Goal: Task Accomplishment & Management: Manage account settings

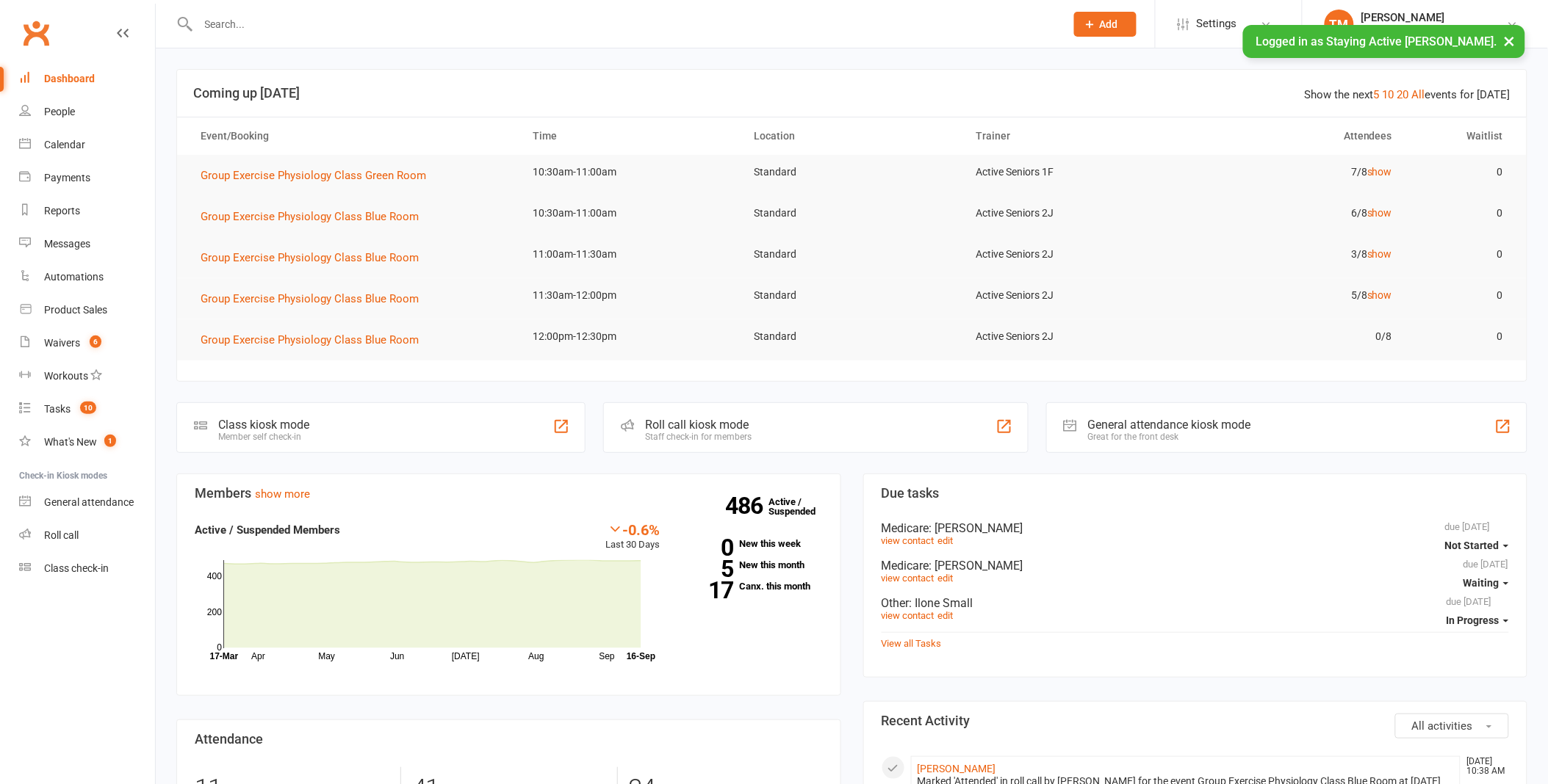
click at [1514, 42] on button "×" at bounding box center [1510, 41] width 26 height 32
click at [314, 8] on div at bounding box center [616, 23] width 879 height 48
drag, startPoint x: 317, startPoint y: 12, endPoint x: 324, endPoint y: 33, distance: 22.1
click at [324, 37] on div at bounding box center [616, 23] width 879 height 48
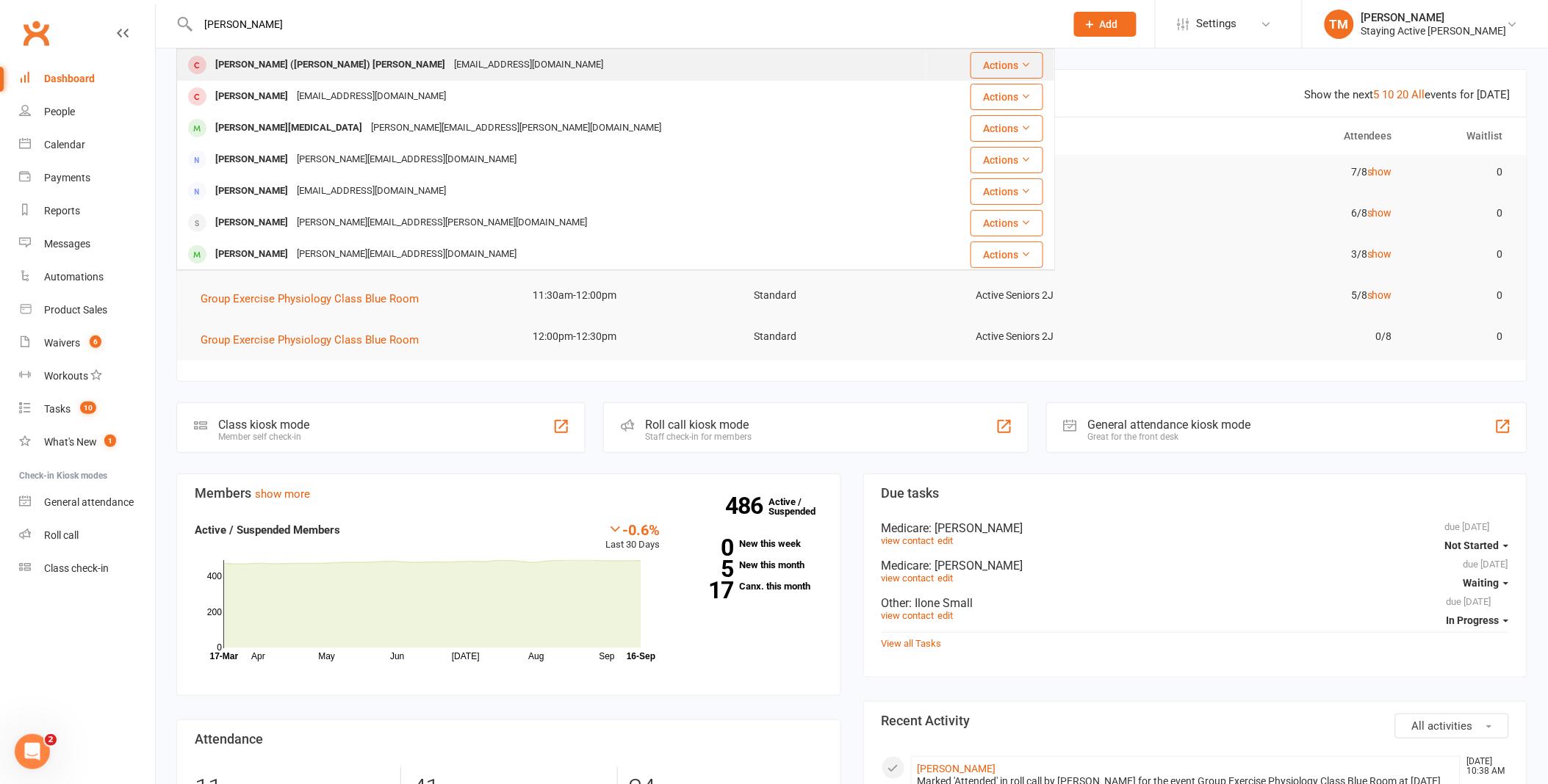
type input "[PERSON_NAME]"
click at [314, 61] on div "[PERSON_NAME] ([PERSON_NAME]) [PERSON_NAME]" at bounding box center [330, 64] width 238 height 21
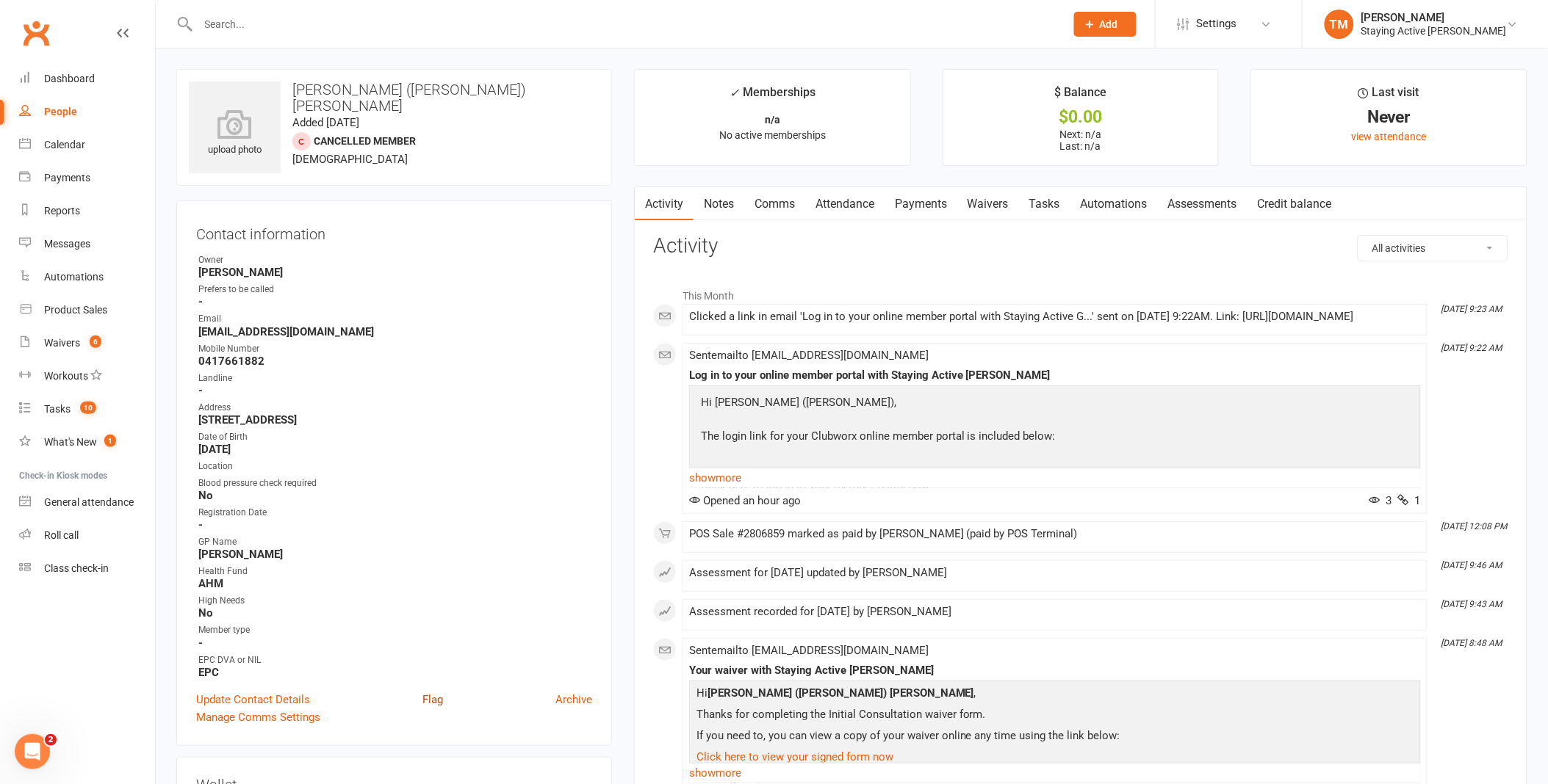
click at [436, 696] on link "Flag" at bounding box center [433, 700] width 21 height 18
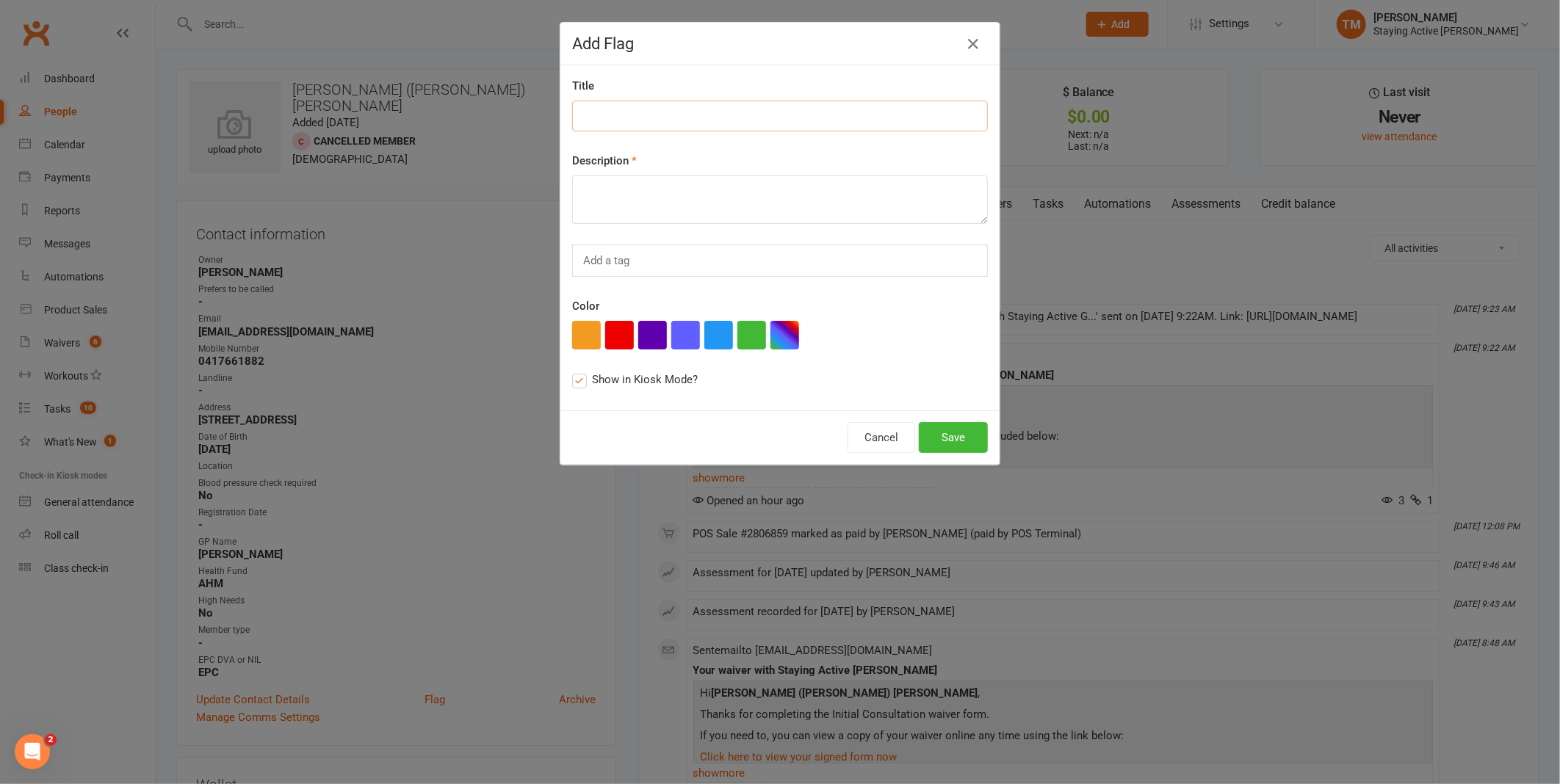
click at [698, 125] on input at bounding box center [780, 116] width 416 height 31
type input "New member"
click at [666, 203] on textarea at bounding box center [780, 200] width 416 height 49
click at [714, 201] on textarea at bounding box center [780, 200] width 416 height 49
type textarea "G"
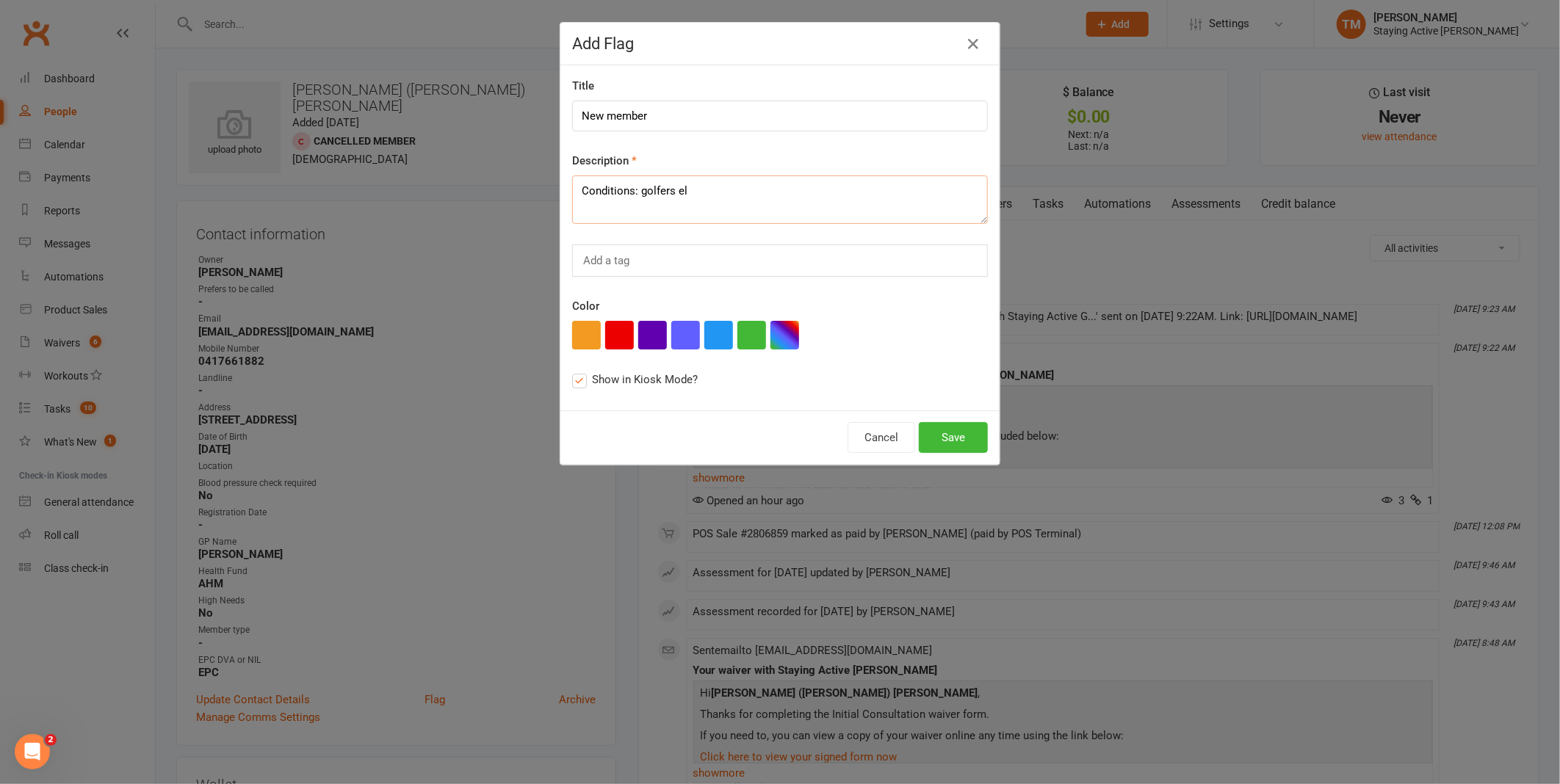
type textarea "Conditions: golfers el"
drag, startPoint x: 692, startPoint y: 196, endPoint x: 551, endPoint y: 201, distance: 141.1
click at [551, 201] on div "Add Flag Title New member Description Conditions: golfers el Add a tag Color Sh…" at bounding box center [780, 392] width 1560 height 784
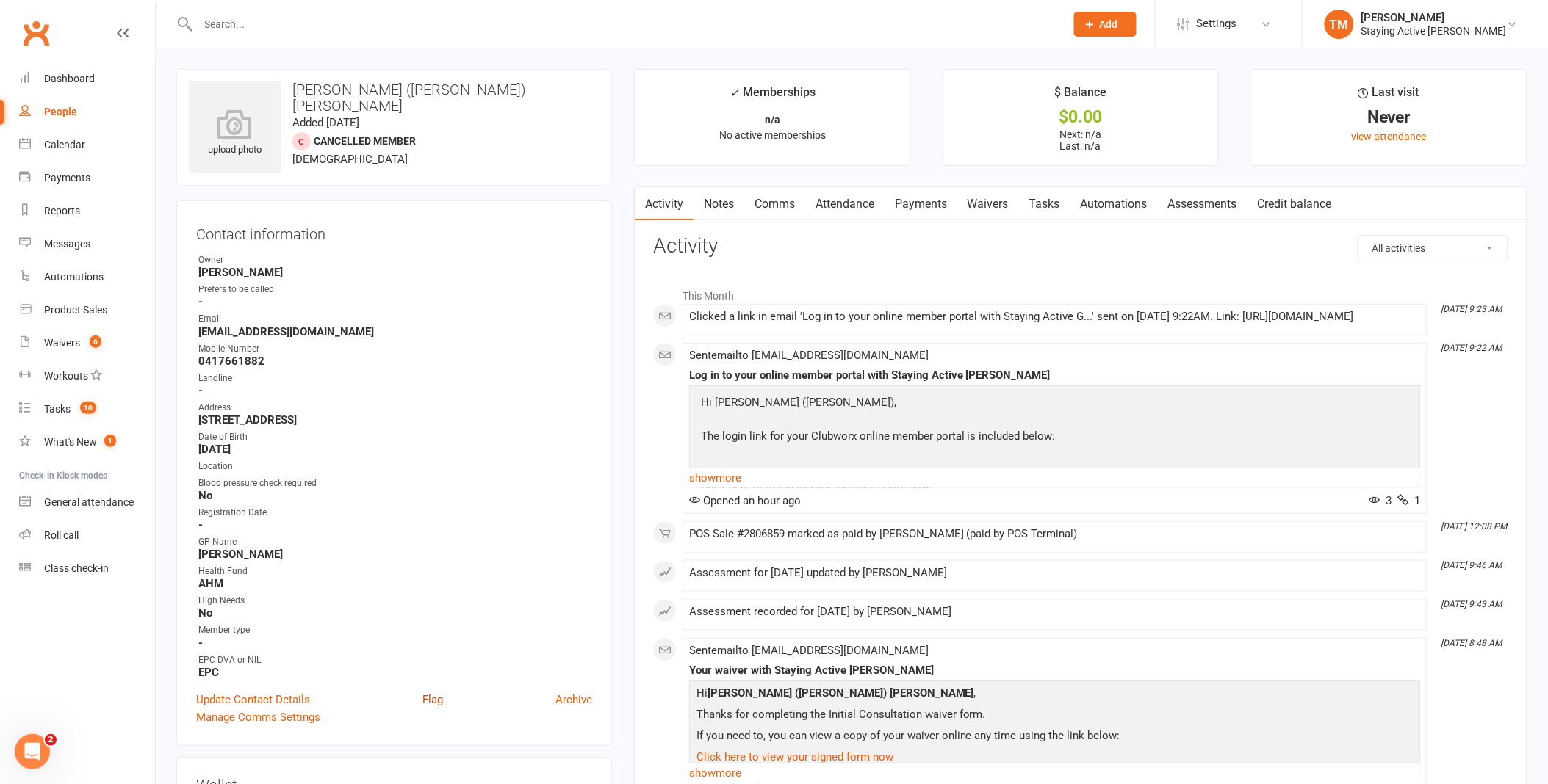
click at [438, 696] on link "Flag" at bounding box center [433, 700] width 21 height 18
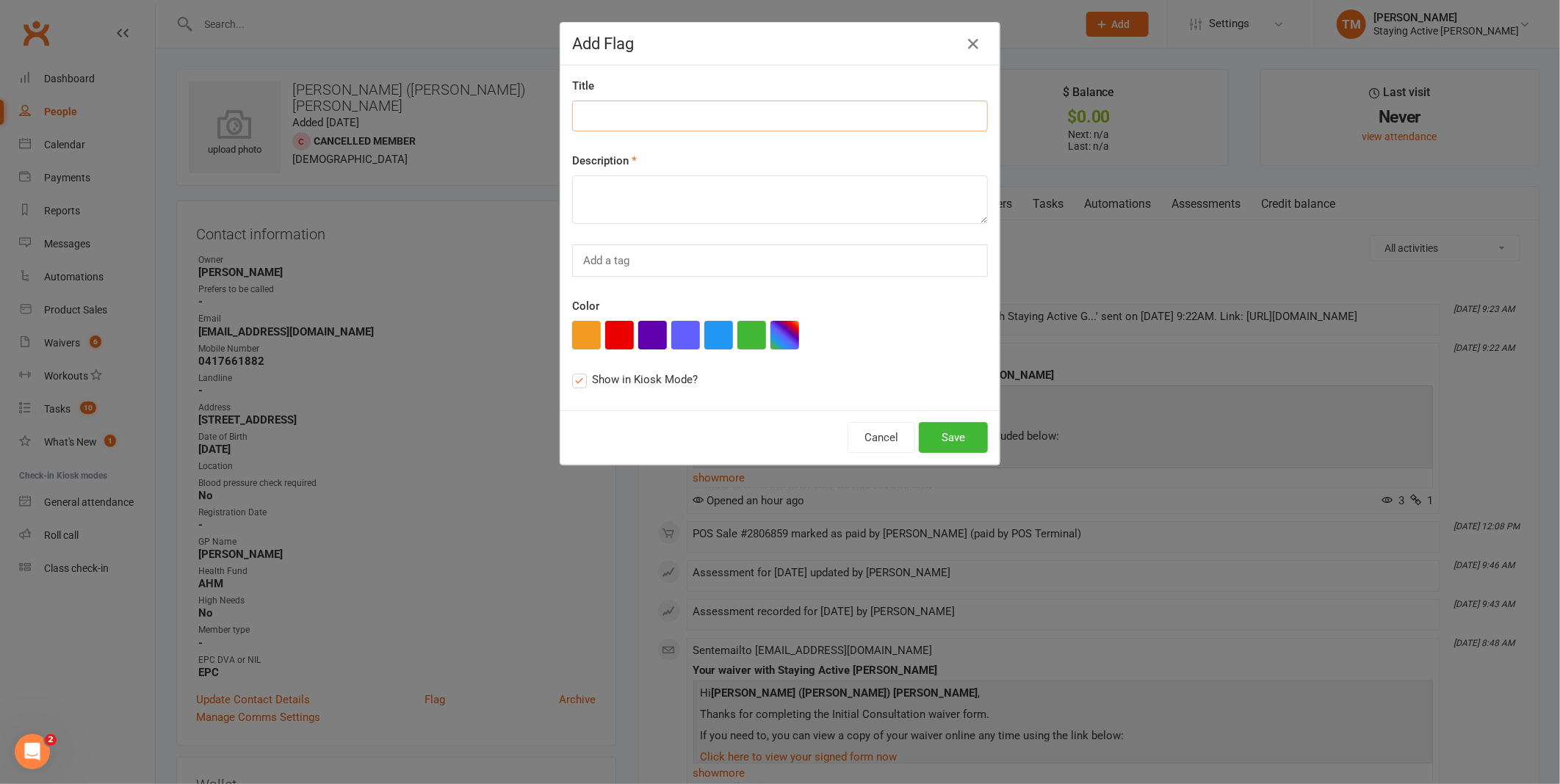
click at [651, 113] on input at bounding box center [780, 116] width 416 height 31
type input "New Member"
click at [757, 194] on textarea at bounding box center [780, 200] width 416 height 49
paste textarea "Medical conditions: Golfers elbow (left), AF, Bilateral C3/4 px, R C5/6 px, Rig…"
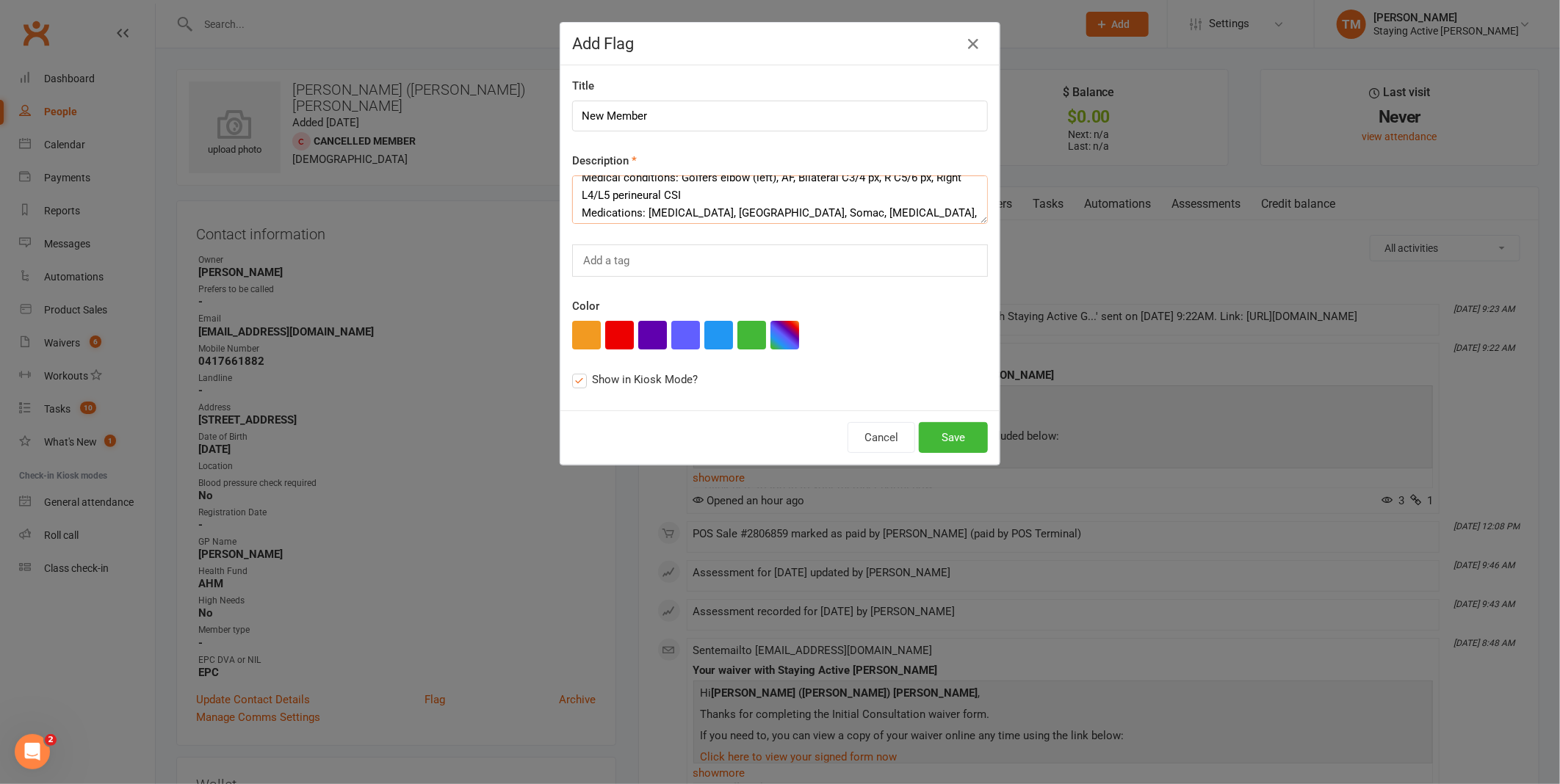
scroll to position [17, 0]
type textarea "Medical conditions: Golfers elbow (left), AF, Bilateral C3/4 px, R C5/6 px, Rig…"
click at [712, 235] on div "Title New Member Description Medical conditions: Golfers elbow (left), AF, Bila…" at bounding box center [780, 237] width 439 height 345
click at [660, 106] on input "New Member" at bounding box center [780, 116] width 416 height 31
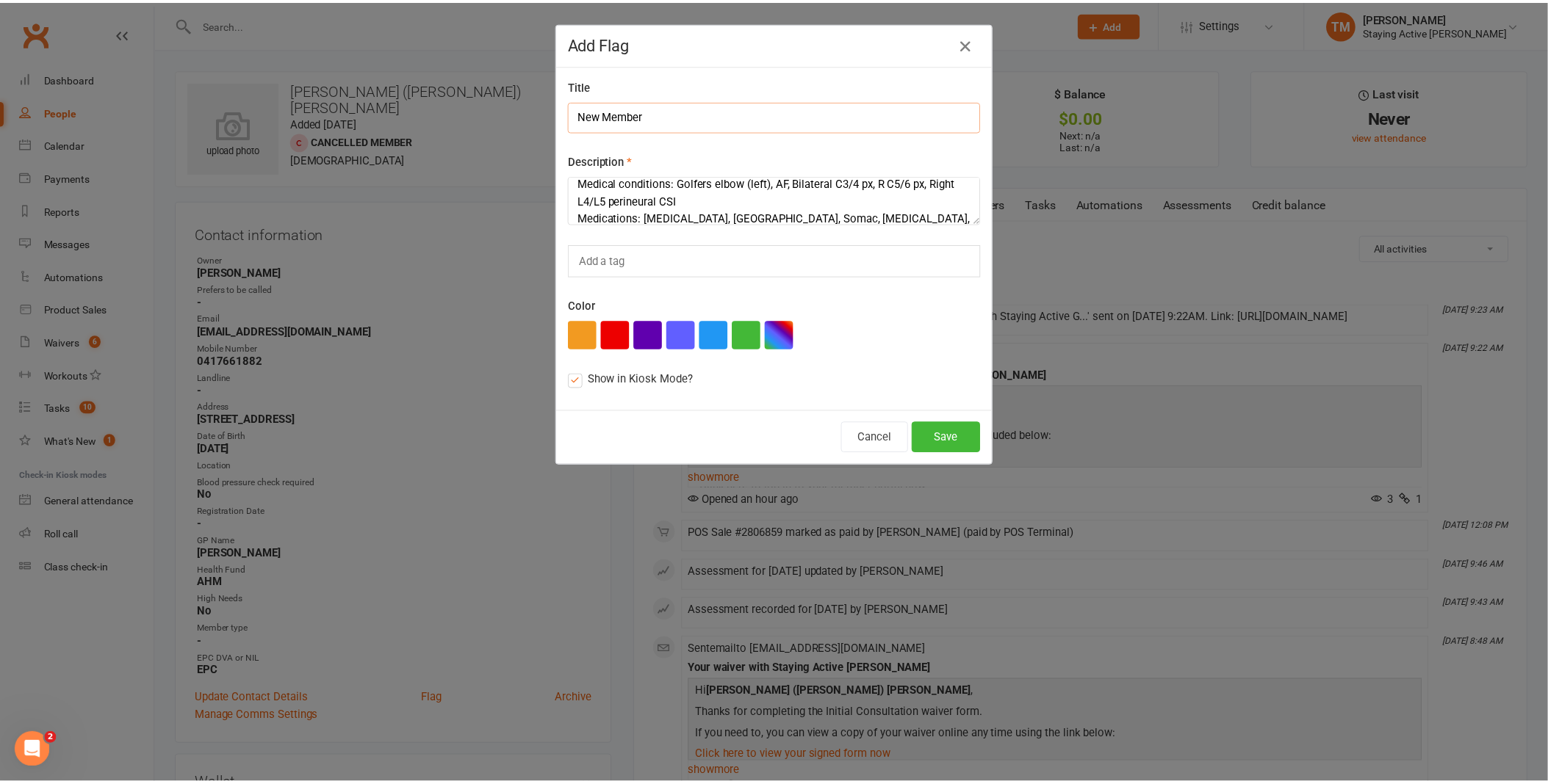
scroll to position [0, 0]
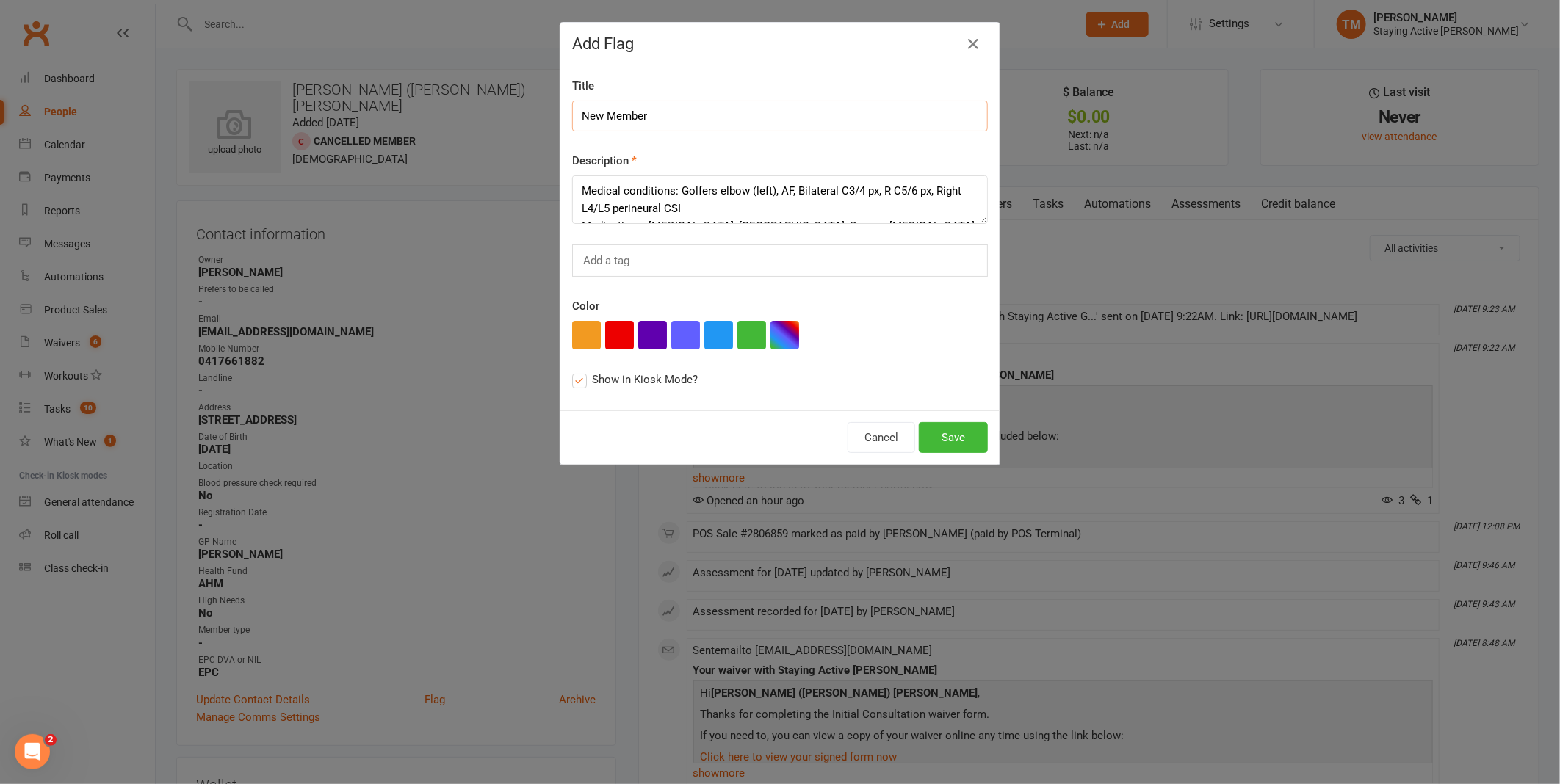
click at [779, 114] on input "New Member" at bounding box center [780, 116] width 416 height 31
click at [692, 113] on input "New Member" at bounding box center [780, 116] width 416 height 31
click at [963, 437] on button "Save" at bounding box center [953, 437] width 69 height 31
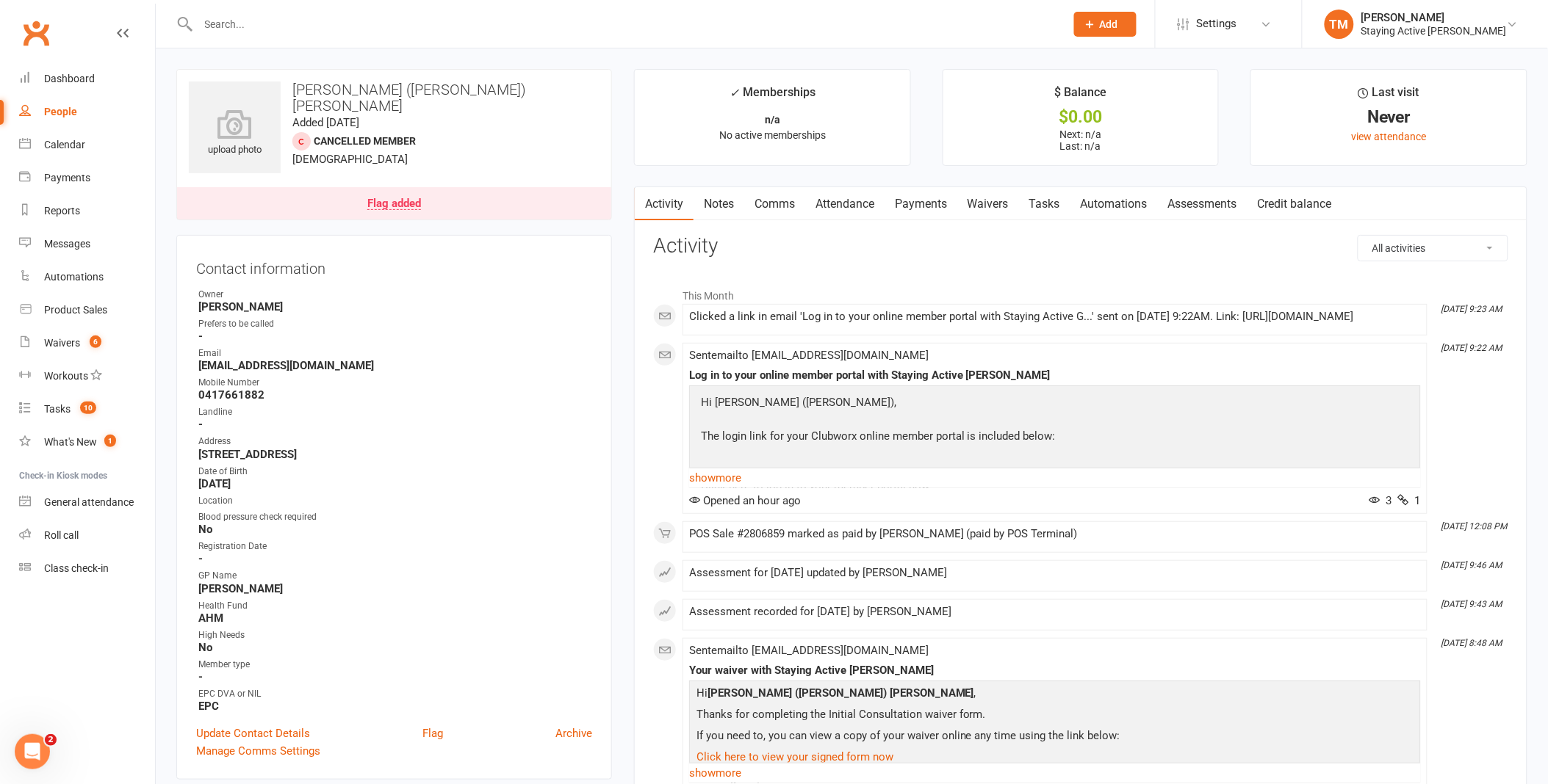
click at [349, 36] on div at bounding box center [616, 23] width 879 height 48
click at [349, 25] on input "text" at bounding box center [624, 24] width 861 height 21
click at [426, 19] on input "text" at bounding box center [624, 24] width 861 height 21
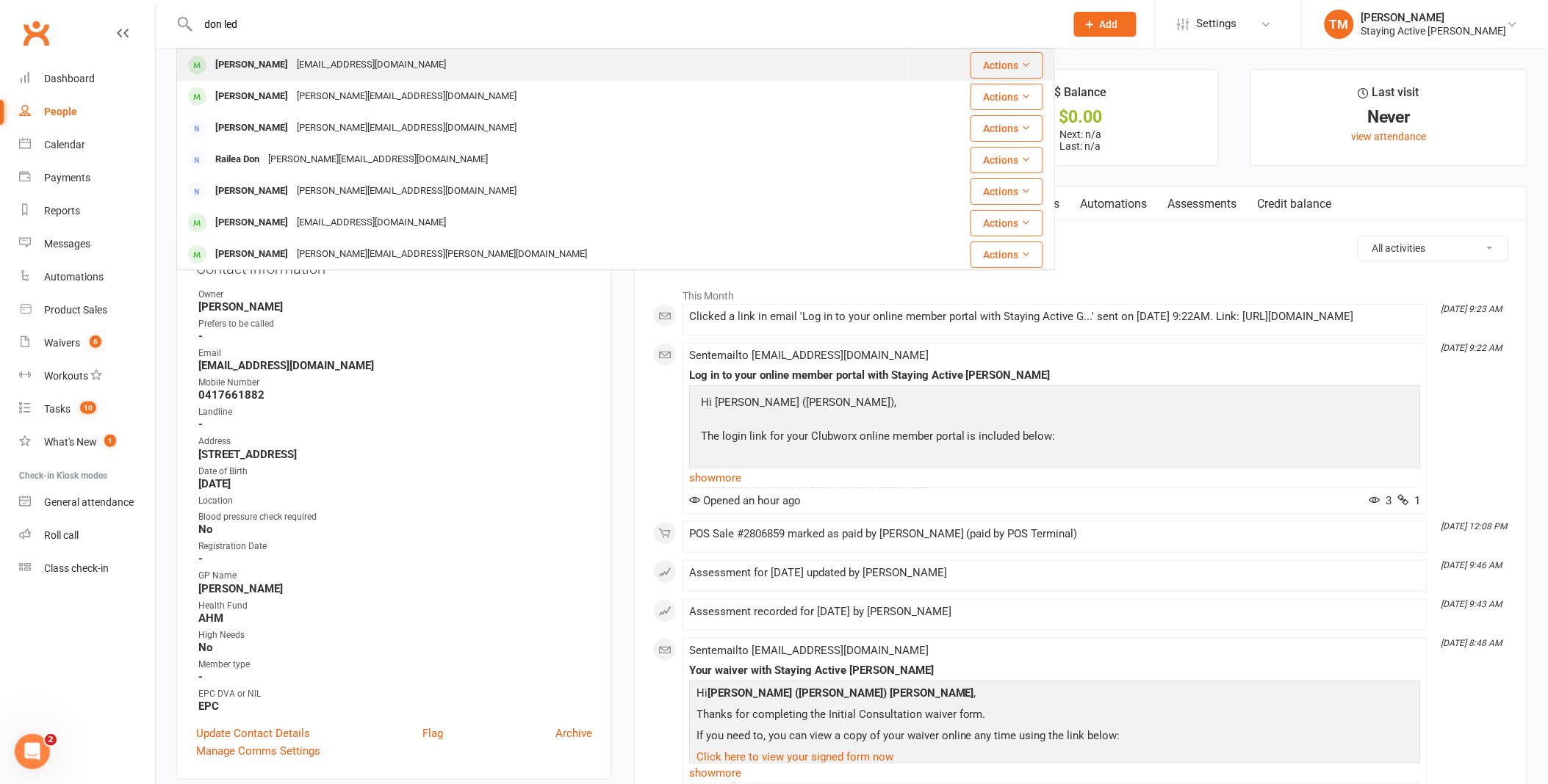
type input "don led"
click at [390, 61] on div "[EMAIL_ADDRESS][DOMAIN_NAME]" at bounding box center [371, 64] width 158 height 21
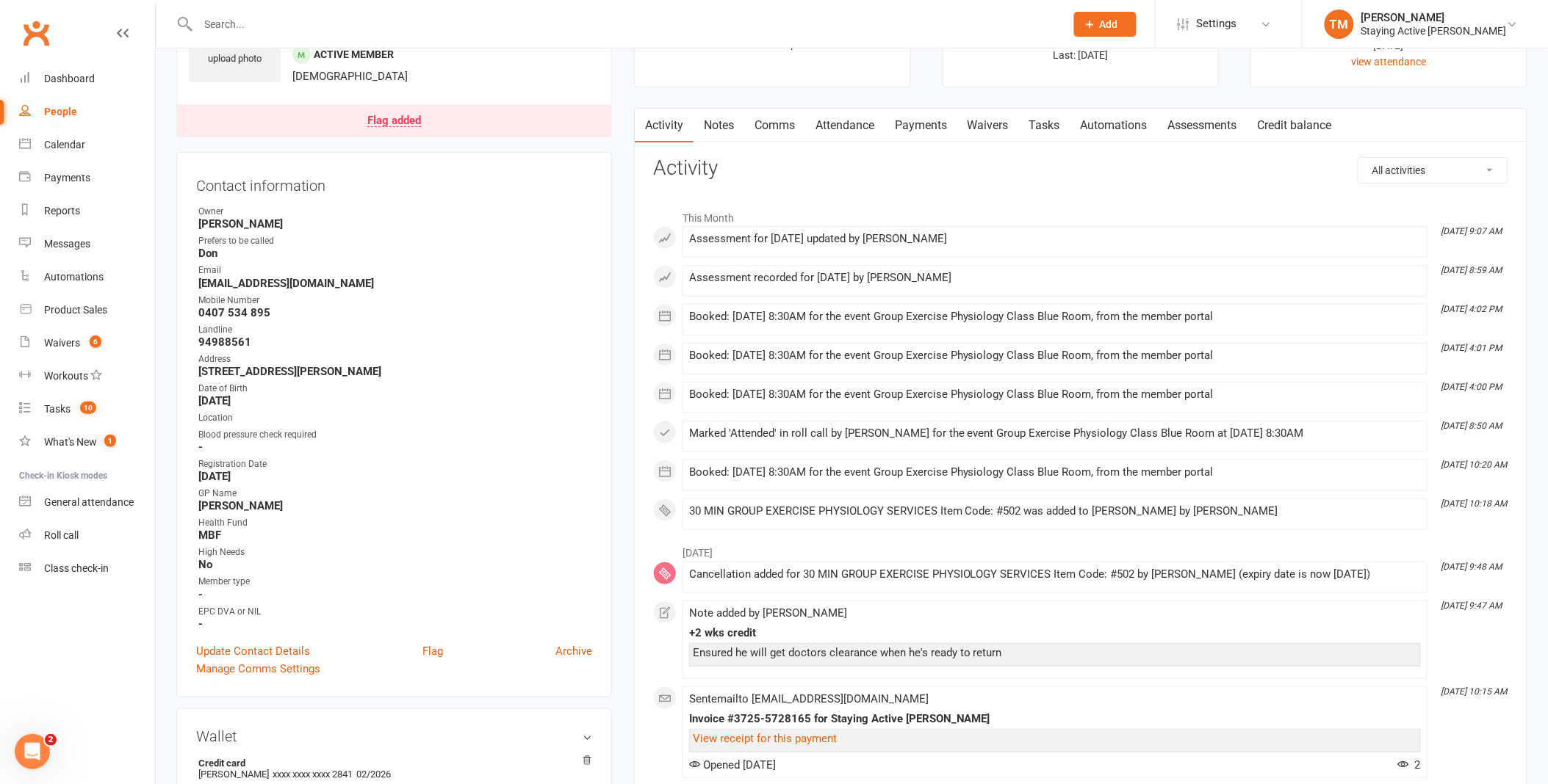
scroll to position [81, 0]
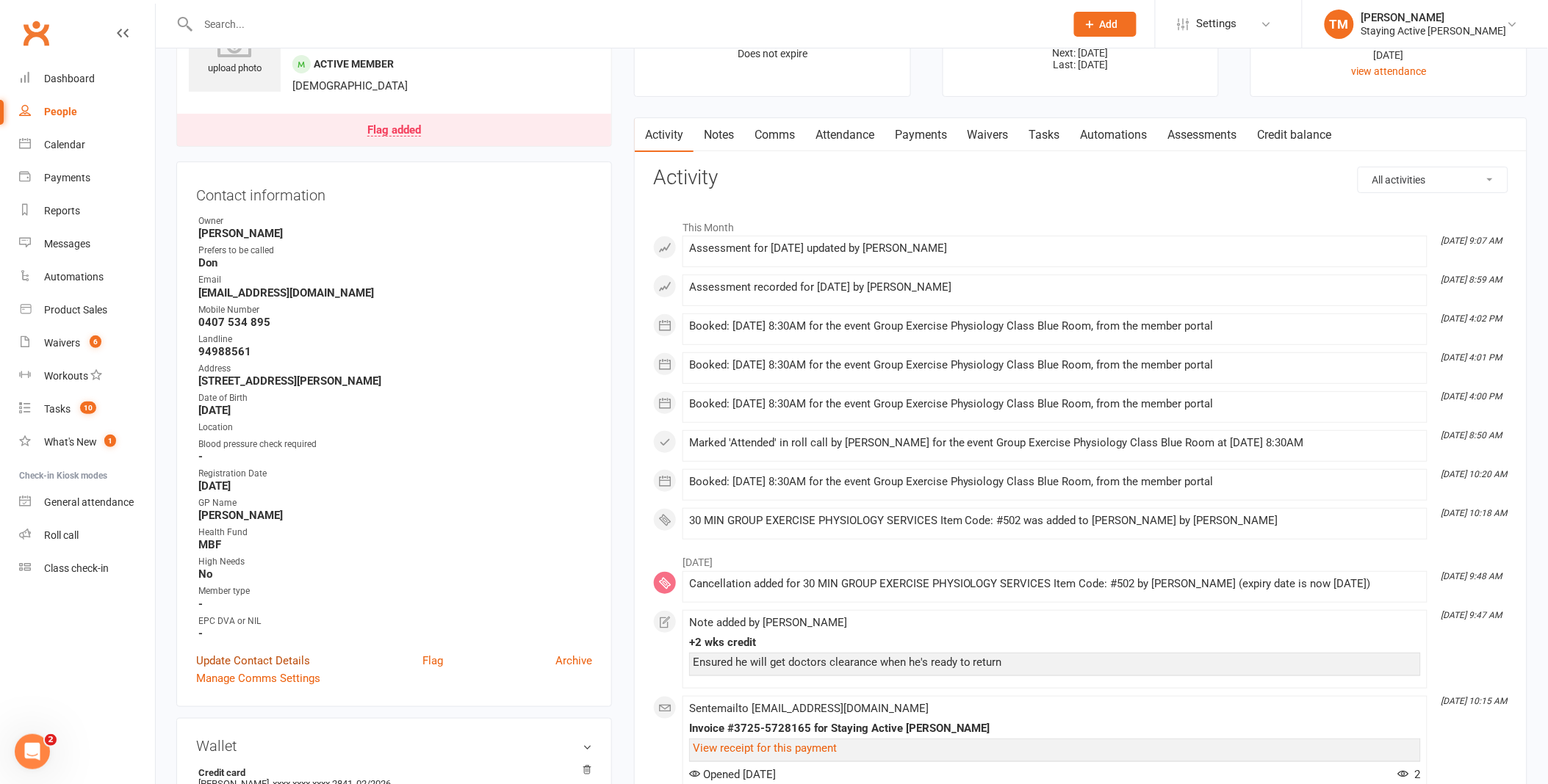
click at [282, 657] on link "Update Contact Details" at bounding box center [253, 661] width 114 height 18
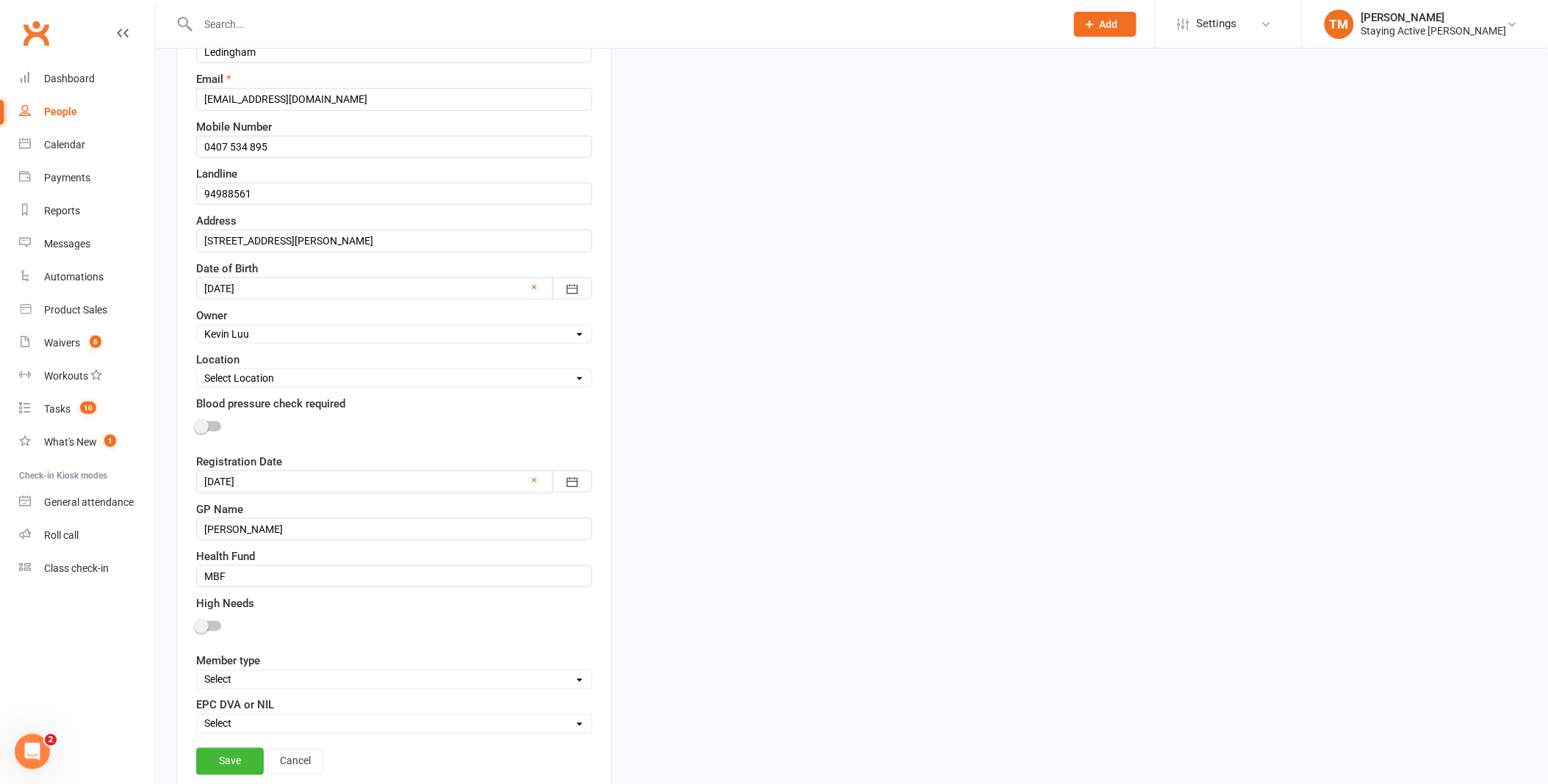
scroll to position [395, 0]
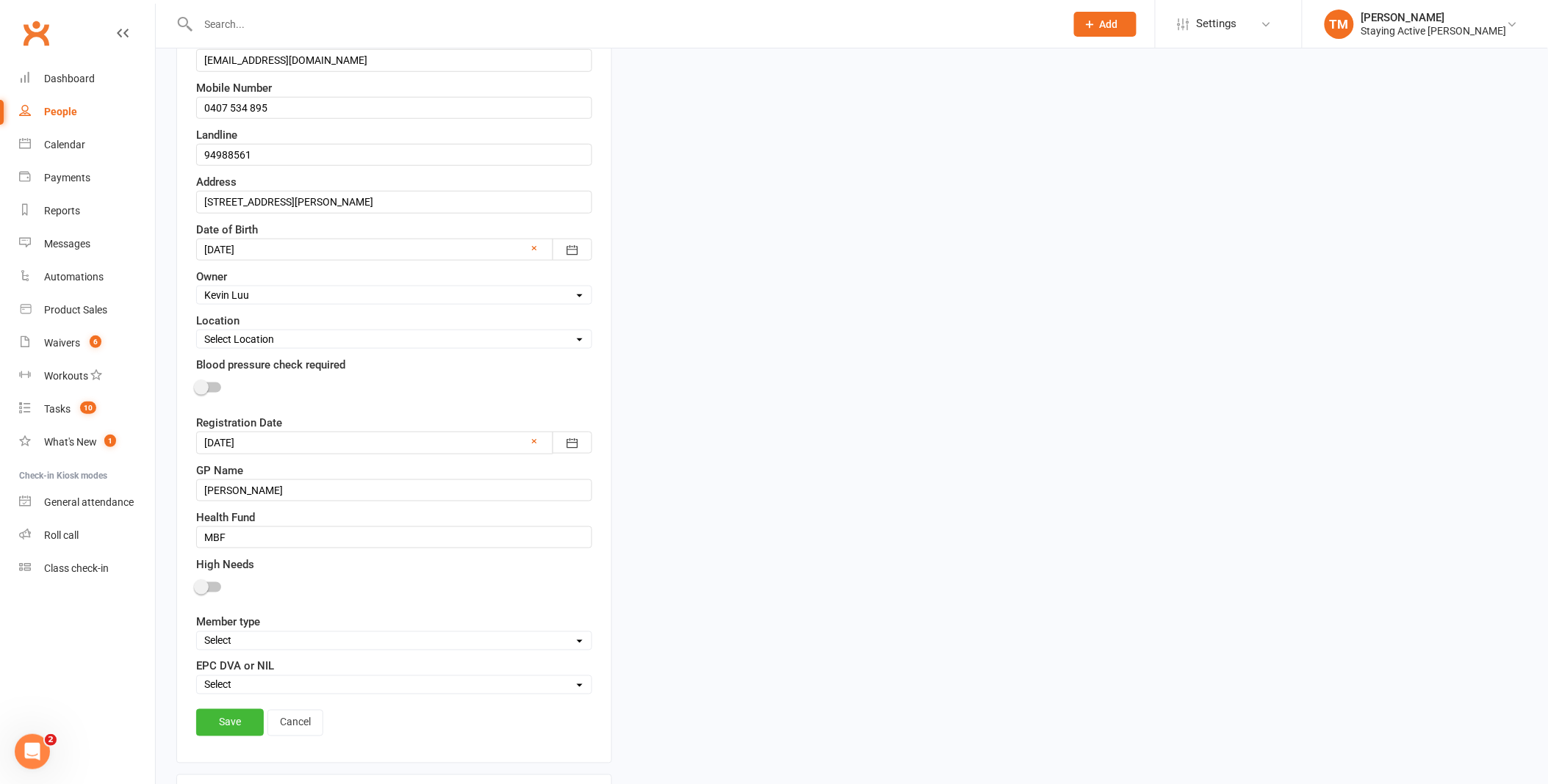
click at [313, 304] on select "Select Owner Active Seniors 1F [PERSON_NAME] [PERSON_NAME] [PERSON_NAME] [PERSO…" at bounding box center [394, 294] width 394 height 16
select select "9"
click at [197, 288] on select "Select Owner Active Seniors 1F [PERSON_NAME] [PERSON_NAME] [PERSON_NAME] [PERSO…" at bounding box center [394, 294] width 394 height 16
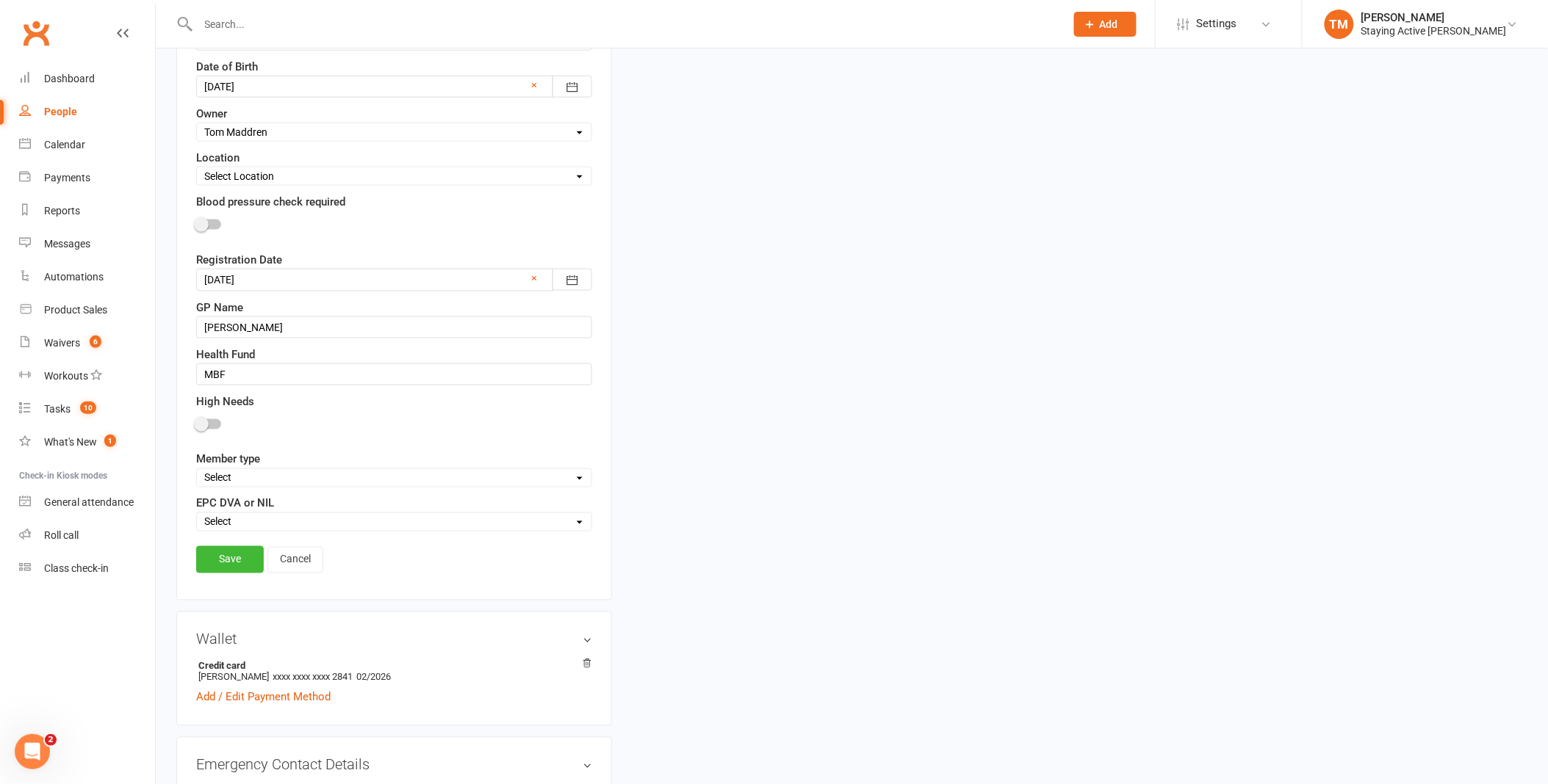
scroll to position [559, 0]
drag, startPoint x: 231, startPoint y: 559, endPoint x: 238, endPoint y: 561, distance: 7.3
click at [238, 561] on link "Save" at bounding box center [230, 559] width 67 height 26
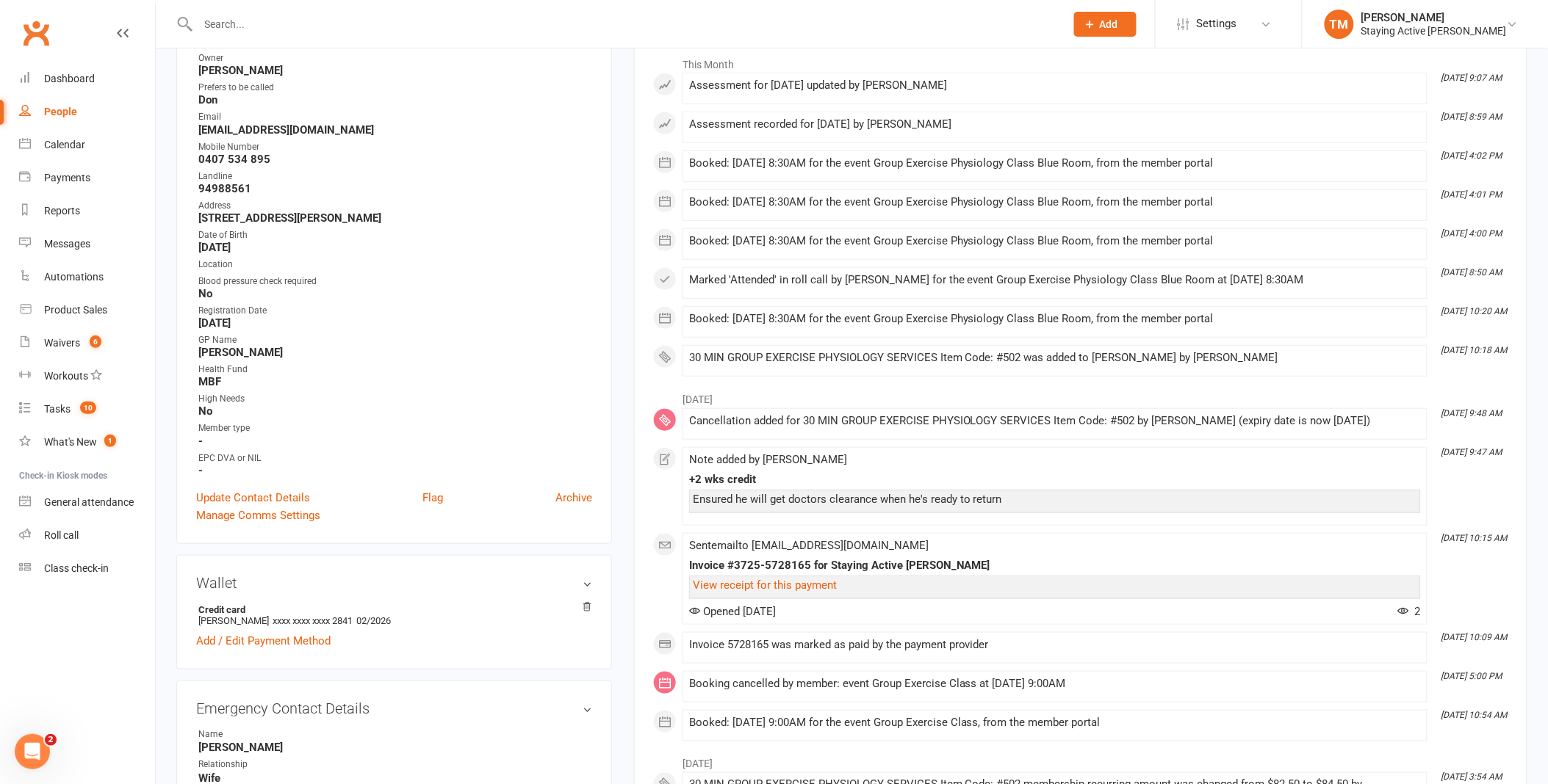
scroll to position [0, 0]
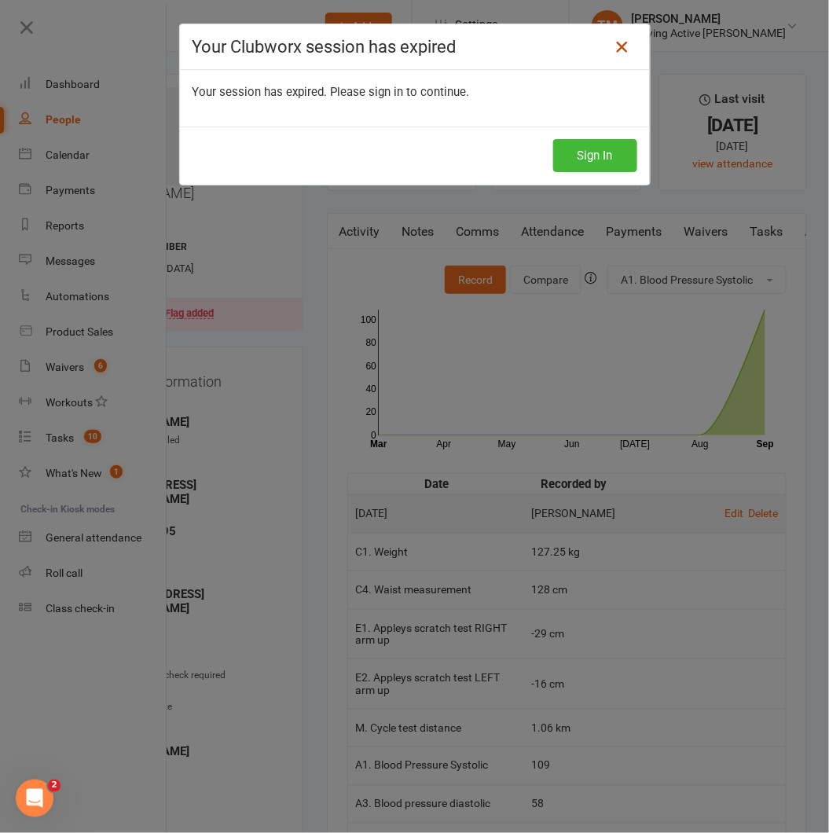
click at [617, 53] on icon at bounding box center [621, 47] width 19 height 19
click at [626, 42] on link at bounding box center [621, 47] width 25 height 25
